Goal: Information Seeking & Learning: Learn about a topic

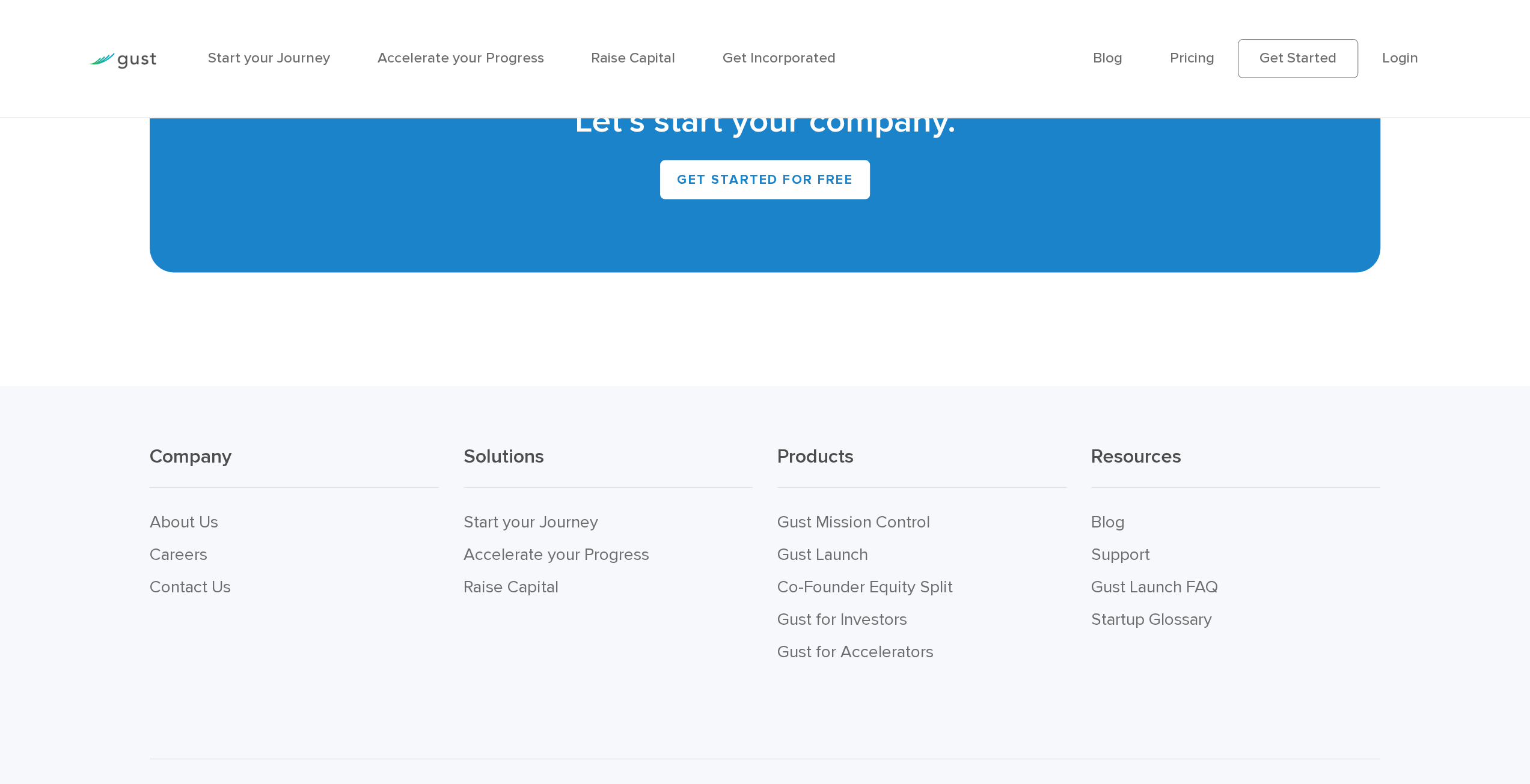
scroll to position [7096, 0]
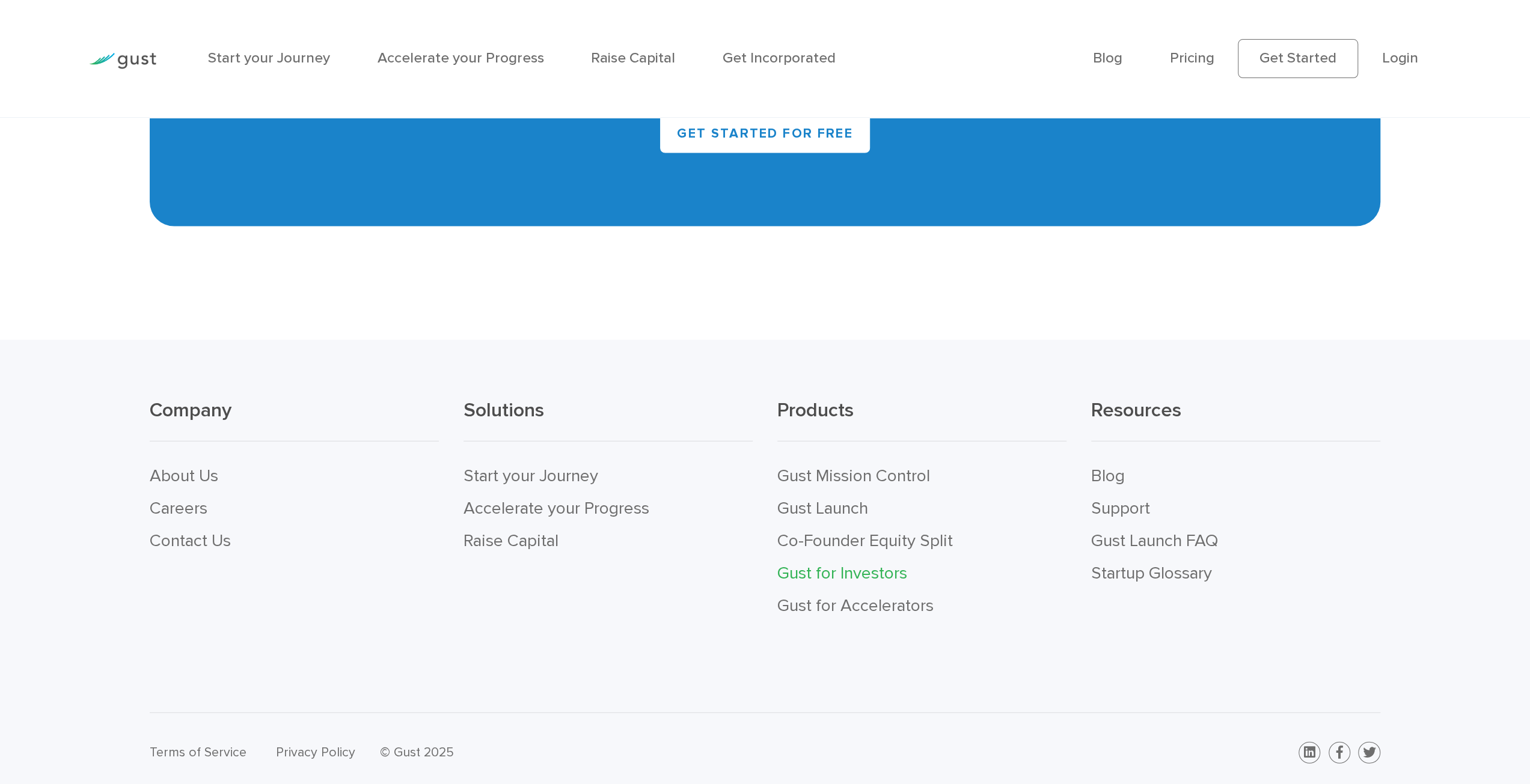
click at [844, 569] on link "Gust for Investors" at bounding box center [842, 573] width 130 height 20
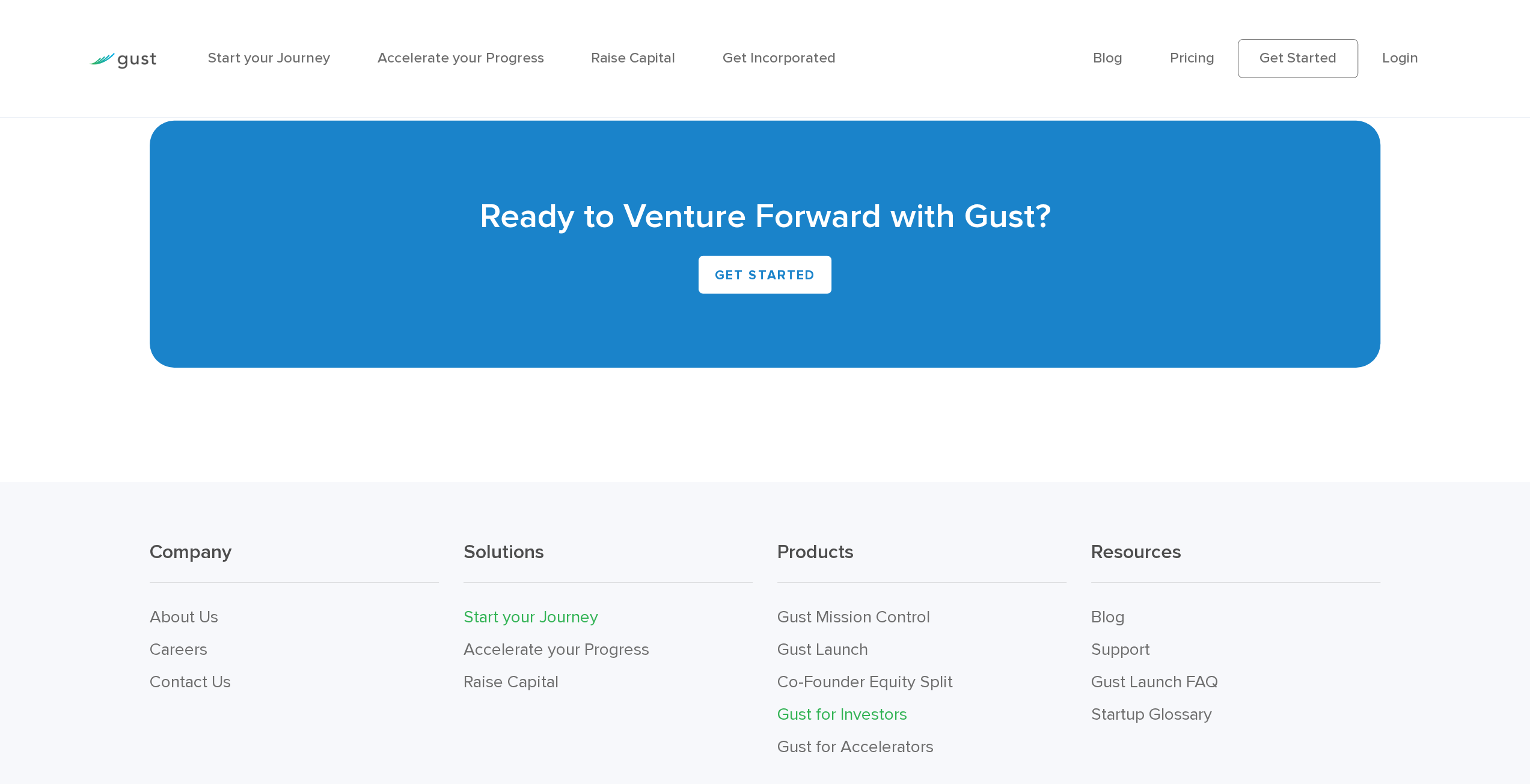
scroll to position [3875, 0]
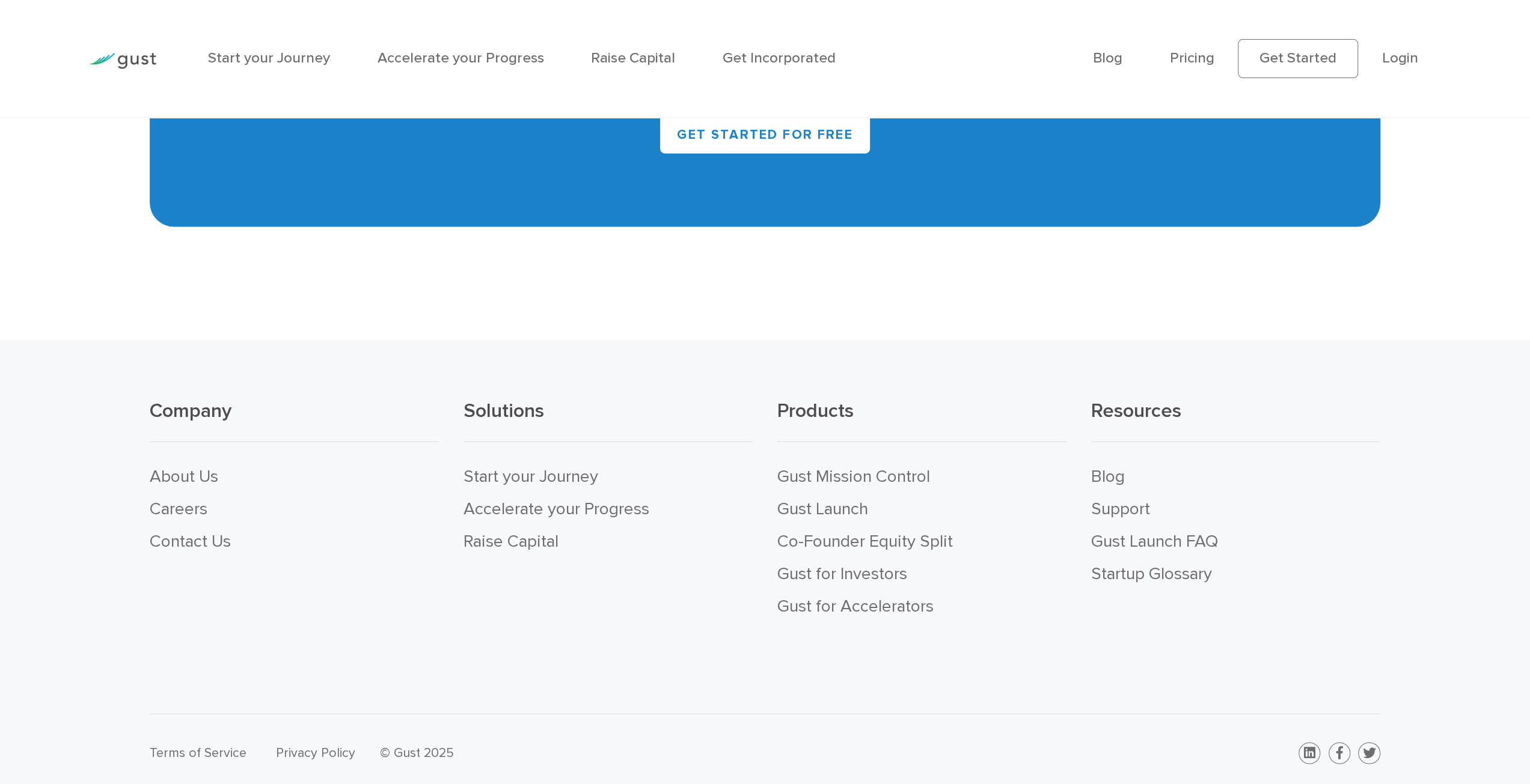
scroll to position [7068, 0]
click at [865, 567] on link "Gust for Investors" at bounding box center [842, 574] width 130 height 20
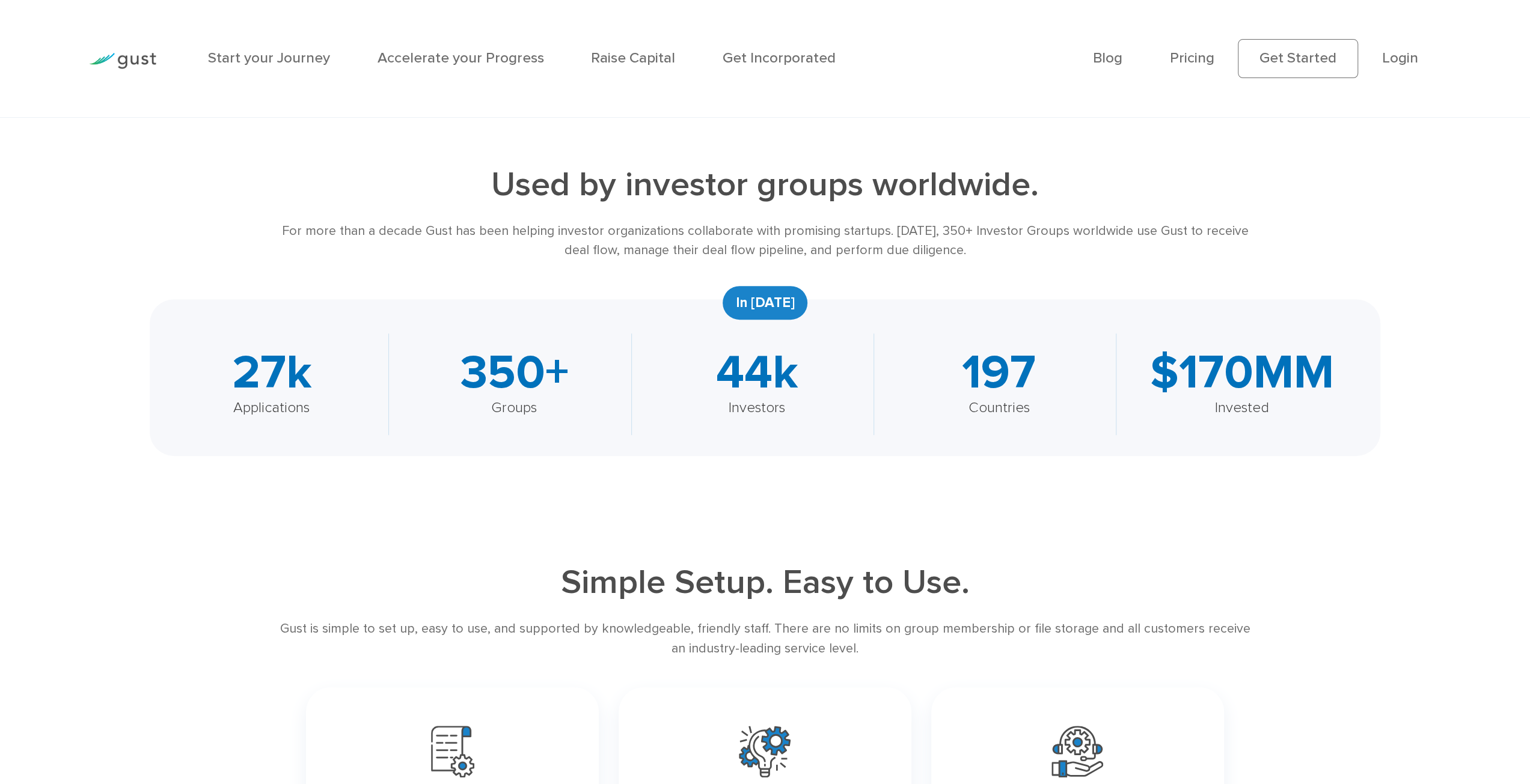
scroll to position [901, 0]
